Goal: Complete application form

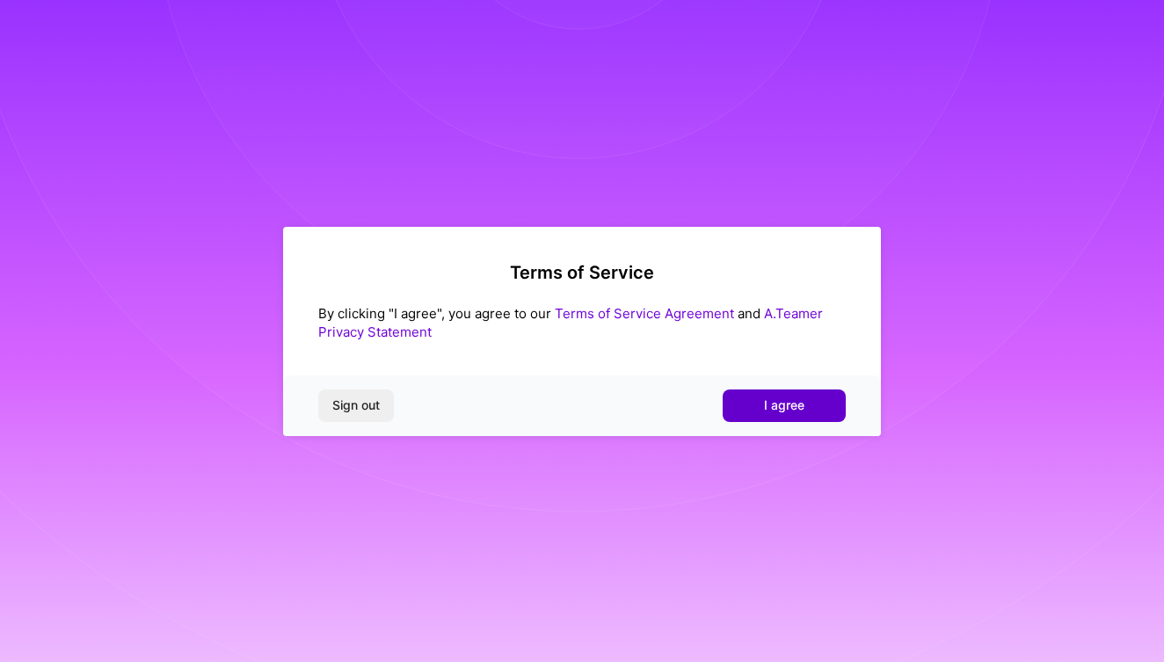
click at [787, 405] on span "I agree" at bounding box center [784, 406] width 40 height 18
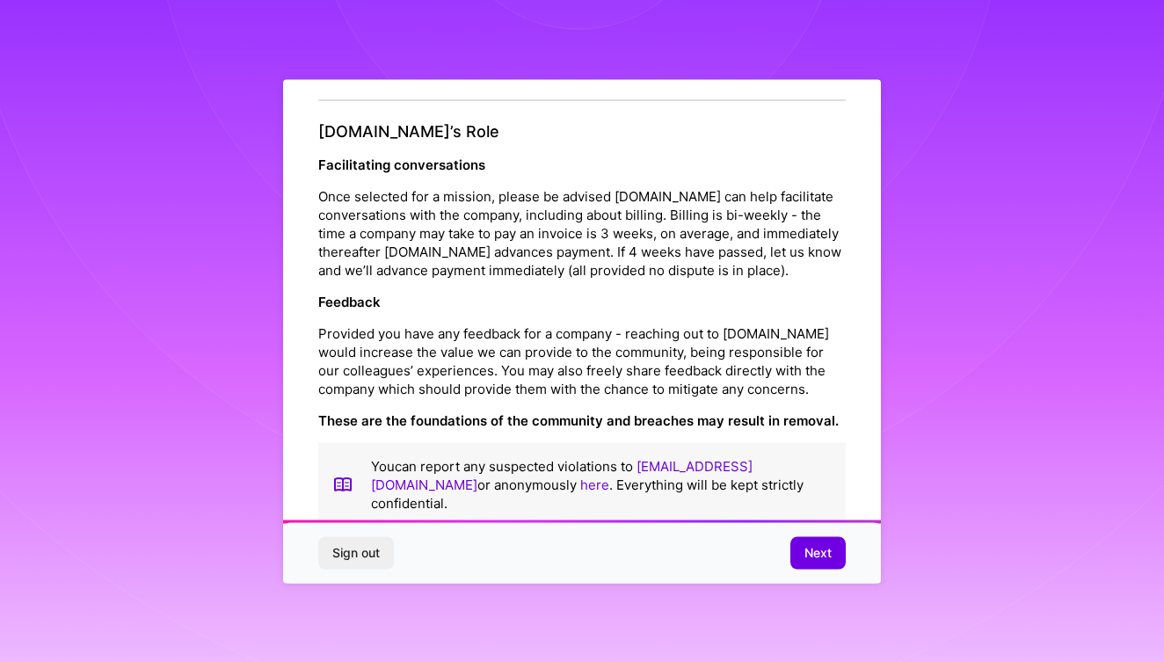
scroll to position [1914, 0]
click at [820, 553] on span "Next" at bounding box center [818, 553] width 27 height 18
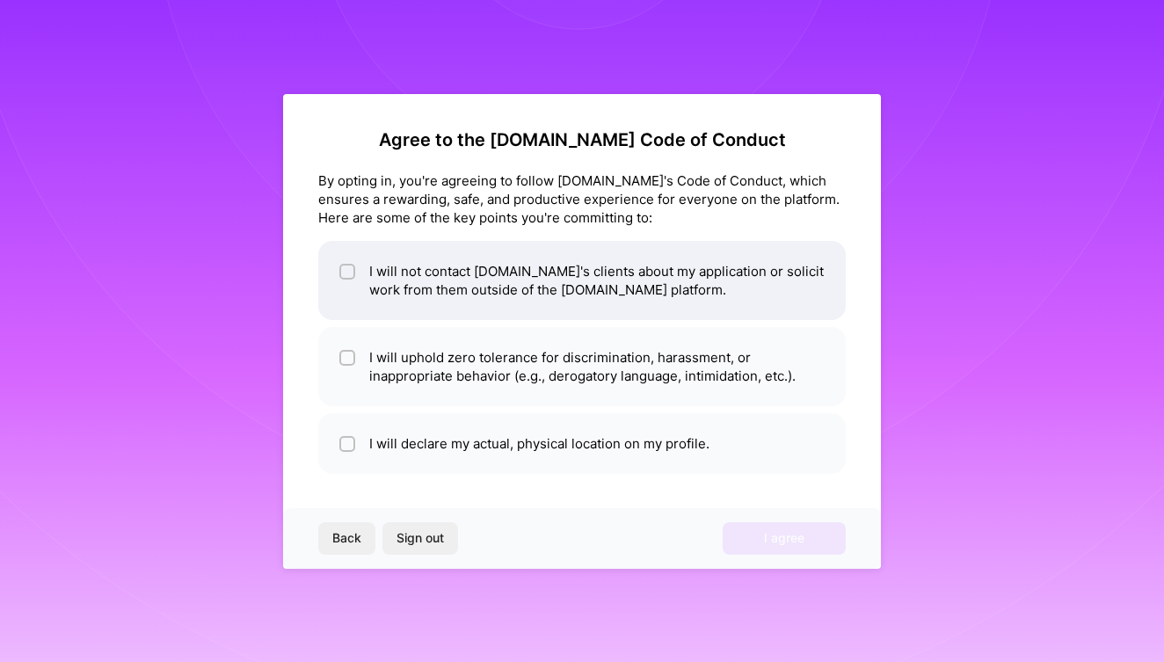
click at [348, 254] on li "I will not contact [DOMAIN_NAME]'s clients about my application or solicit work…" at bounding box center [582, 280] width 528 height 79
checkbox input "true"
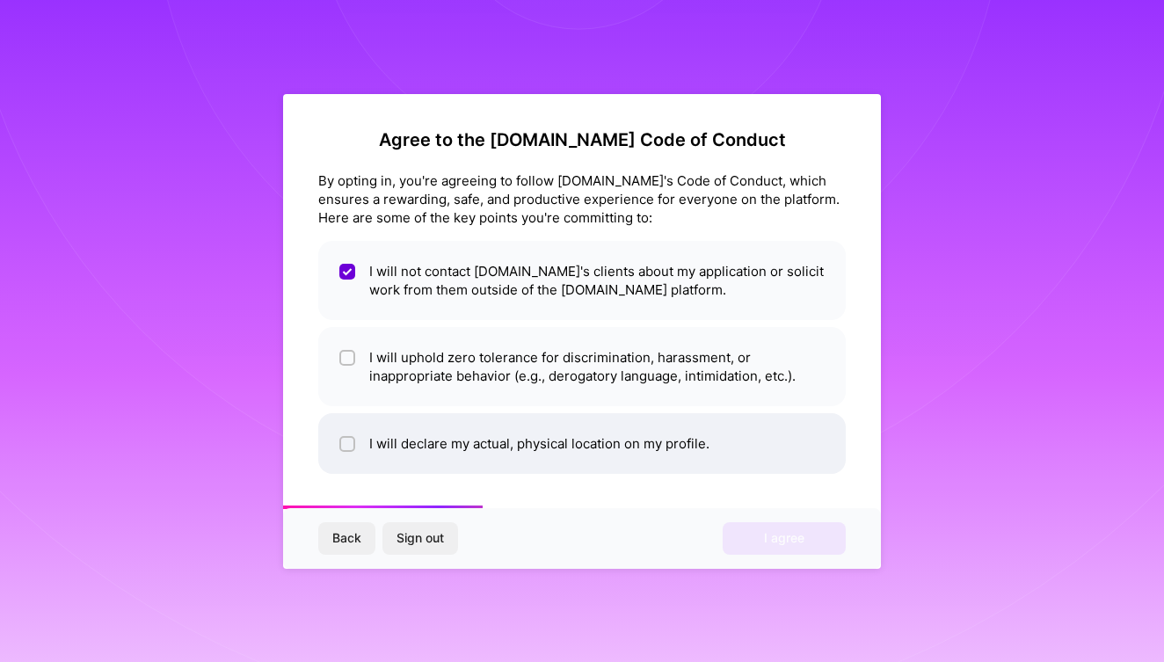
click at [349, 437] on div at bounding box center [347, 444] width 16 height 16
checkbox input "true"
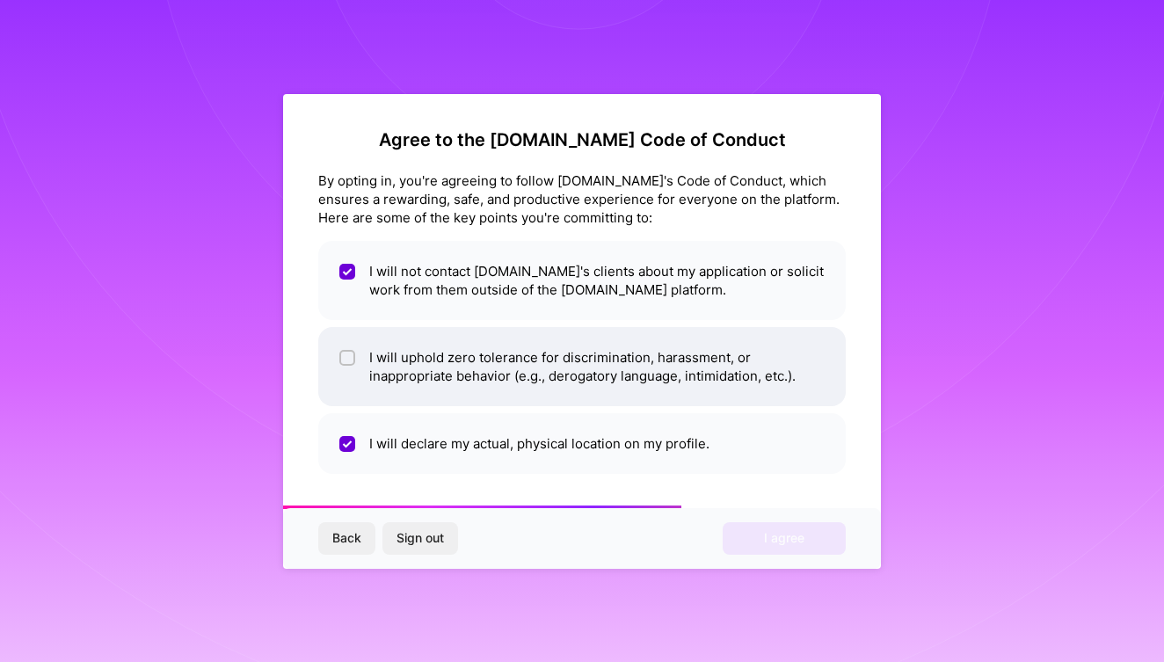
click at [355, 360] on li "I will uphold zero tolerance for discrimination, harassment, or inappropriate b…" at bounding box center [582, 366] width 528 height 79
checkbox input "true"
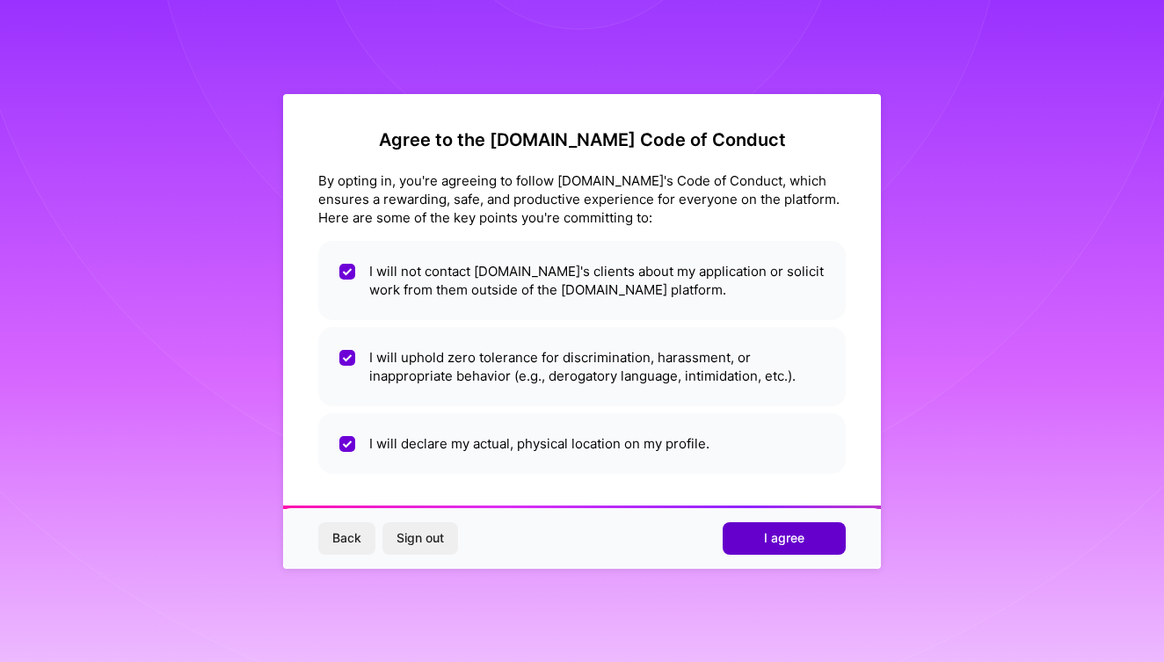
click at [808, 542] on button "I agree" at bounding box center [784, 538] width 123 height 32
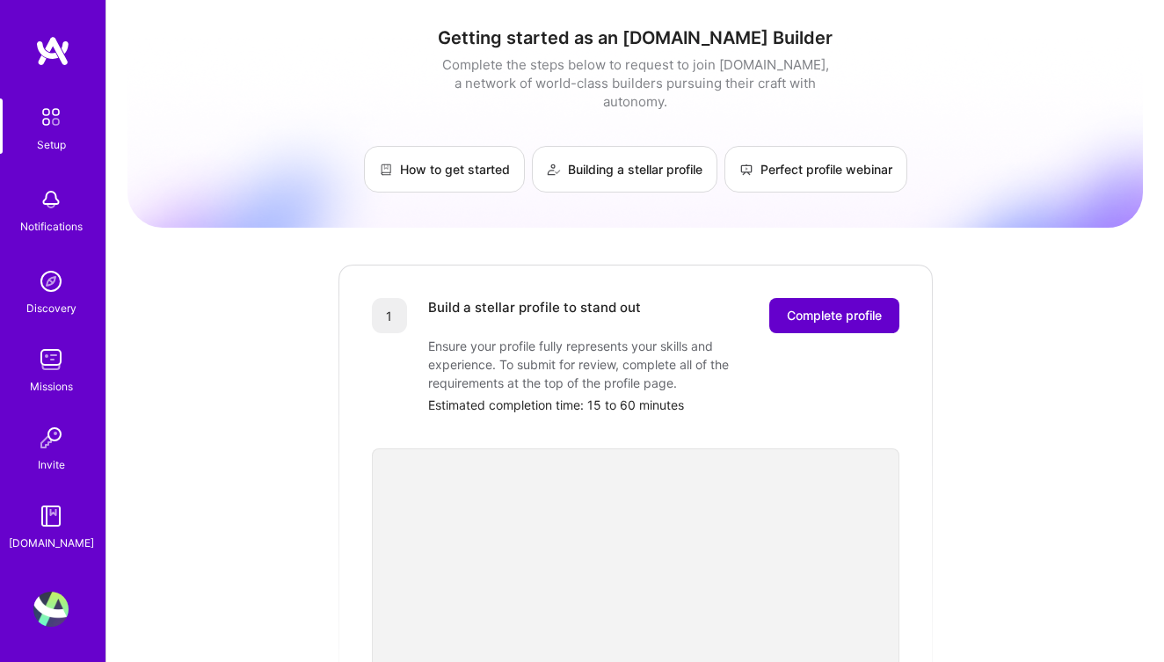
click at [816, 307] on span "Complete profile" at bounding box center [834, 316] width 95 height 18
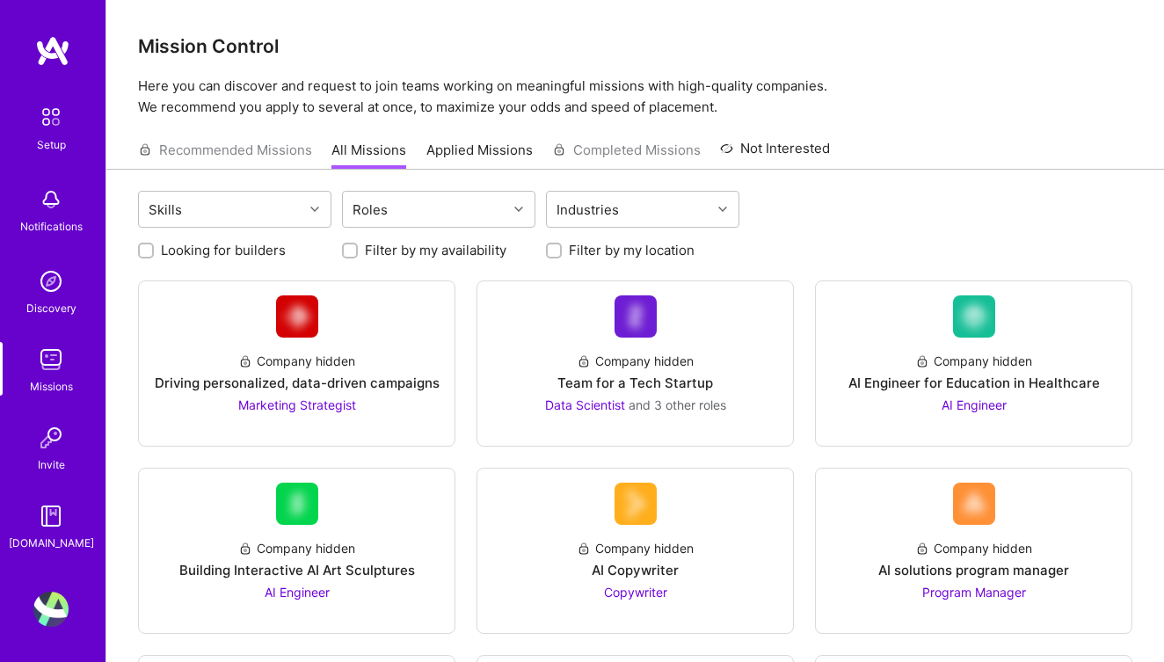
click at [227, 249] on label "Looking for builders" at bounding box center [223, 250] width 125 height 18
click at [154, 249] on input "Looking for builders" at bounding box center [148, 251] width 12 height 12
checkbox input "true"
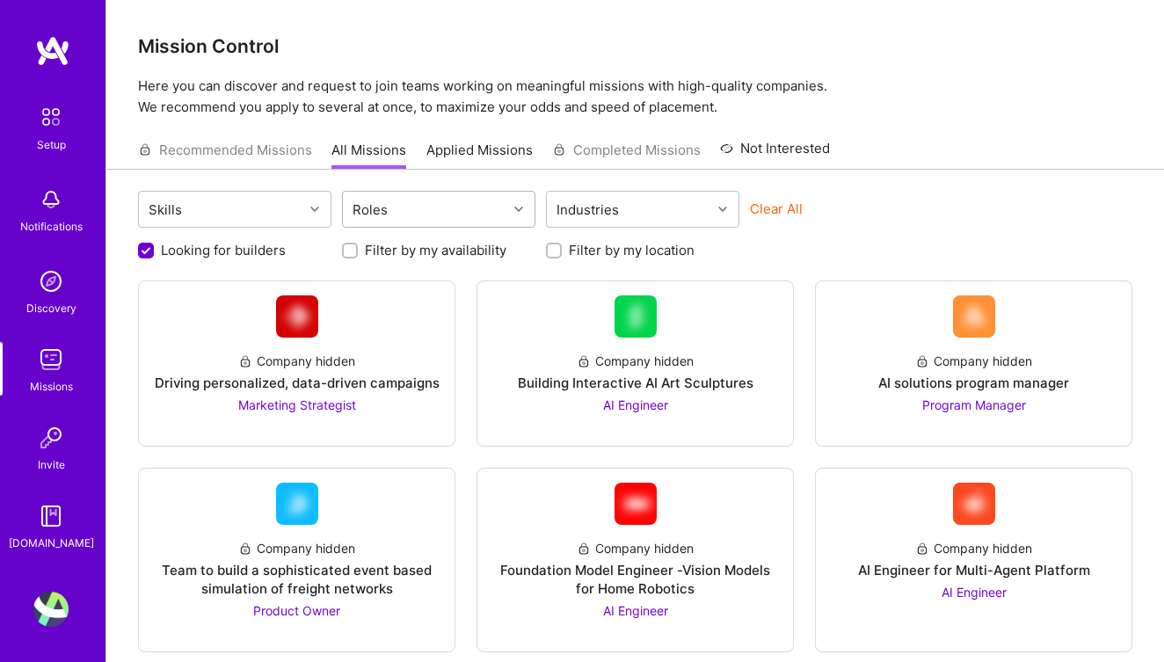
click at [420, 215] on div "Roles" at bounding box center [425, 209] width 164 height 35
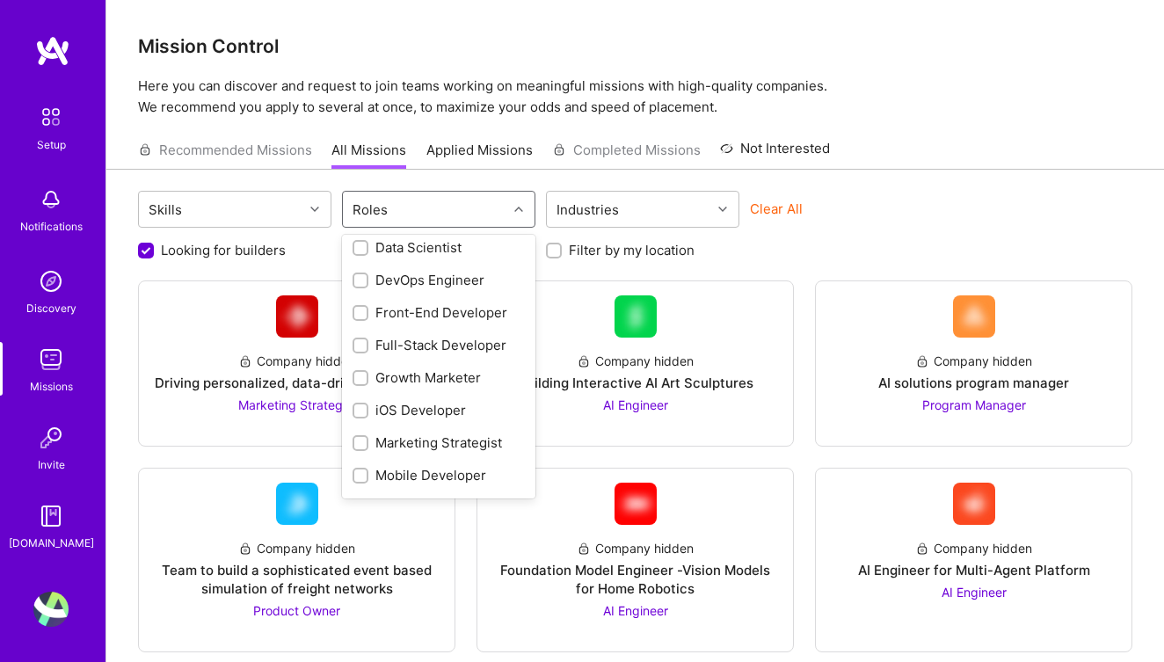
scroll to position [345, 0]
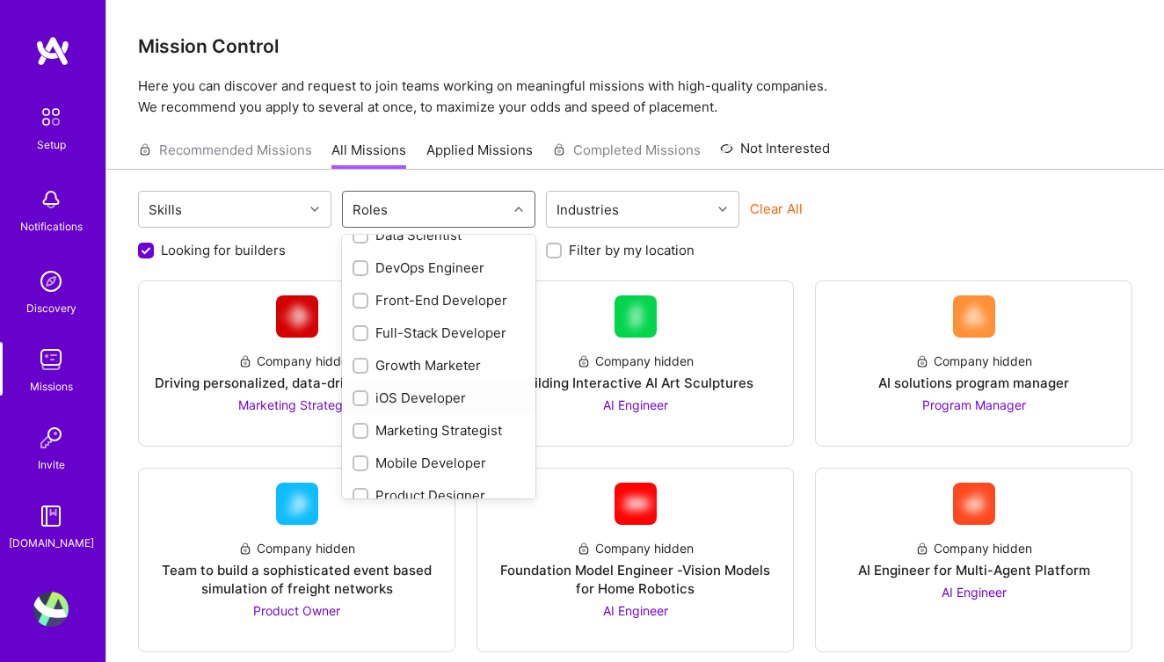
click at [357, 397] on input "checkbox" at bounding box center [362, 399] width 12 height 12
checkbox input "true"
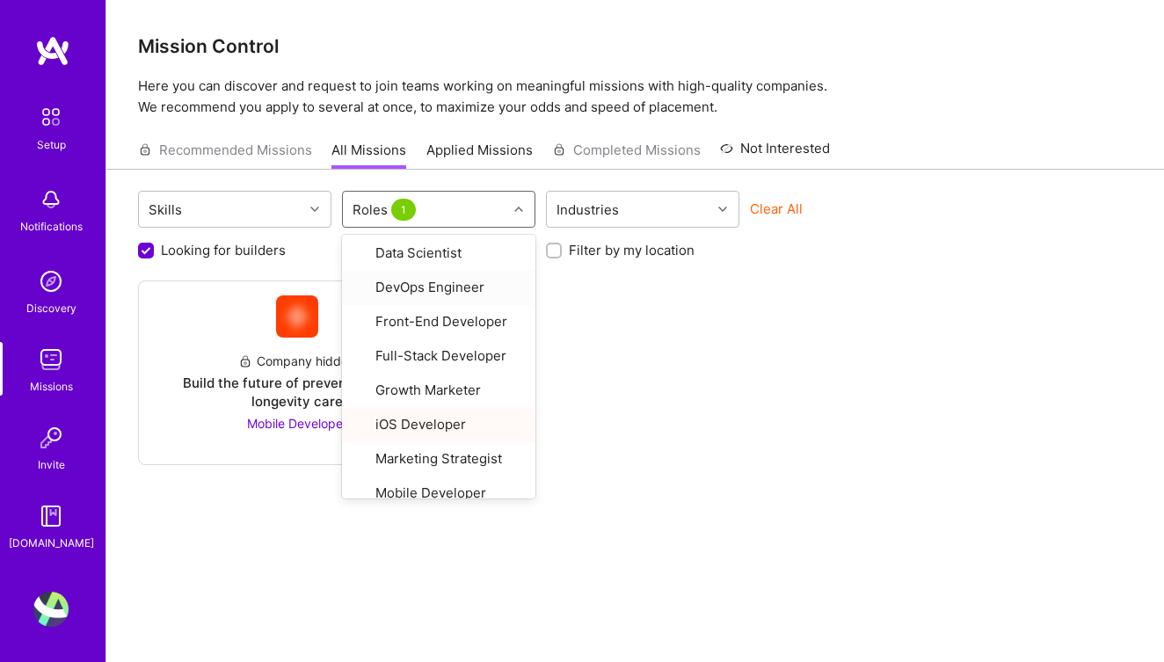
click at [560, 172] on div "Skills option iOS Developer, selected. option DevOps Engineer focused, 12 of 29…" at bounding box center [635, 434] width 1058 height 529
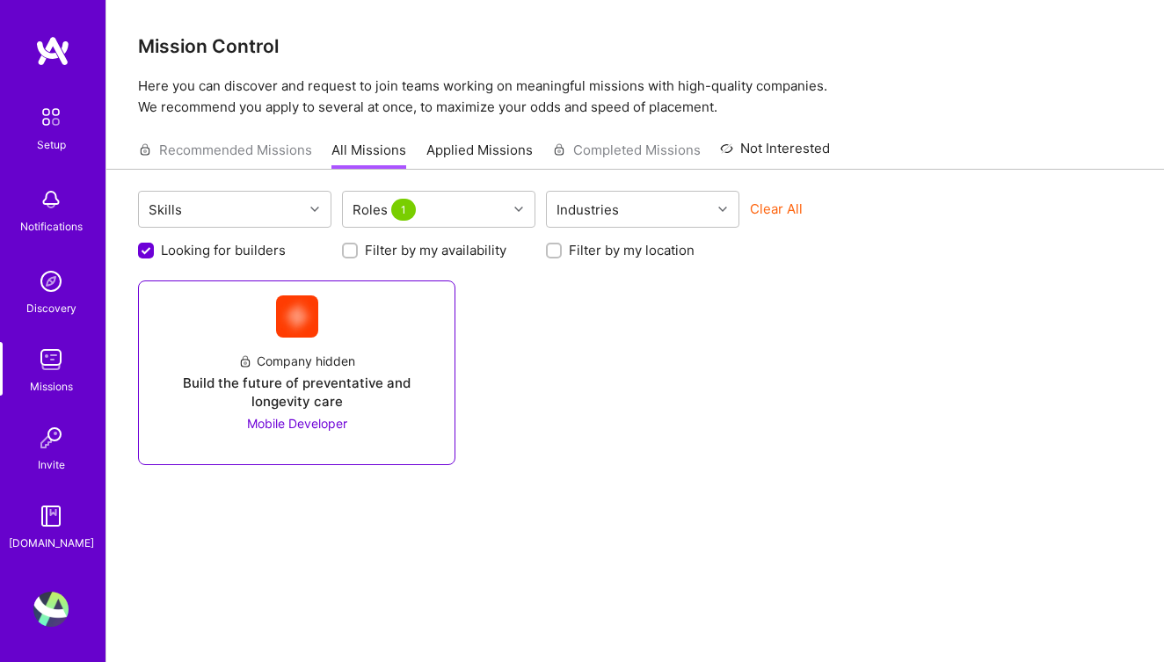
click at [297, 427] on span "Mobile Developer" at bounding box center [297, 423] width 100 height 15
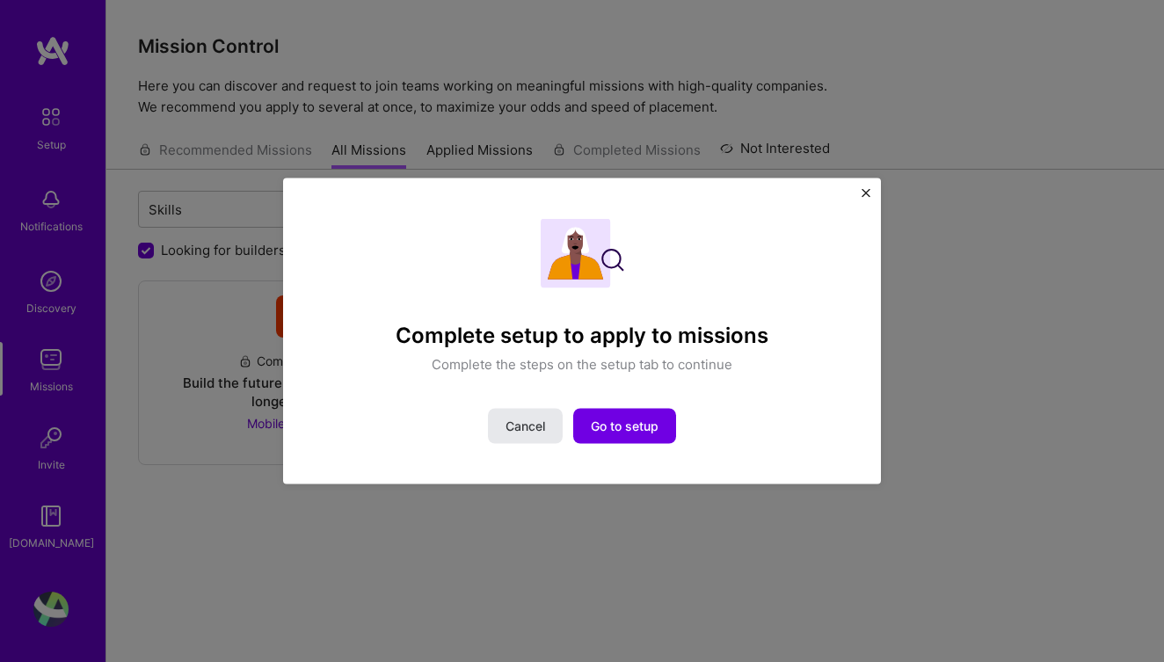
click at [538, 427] on span "Cancel" at bounding box center [526, 427] width 40 height 18
